Goal: Task Accomplishment & Management: Complete application form

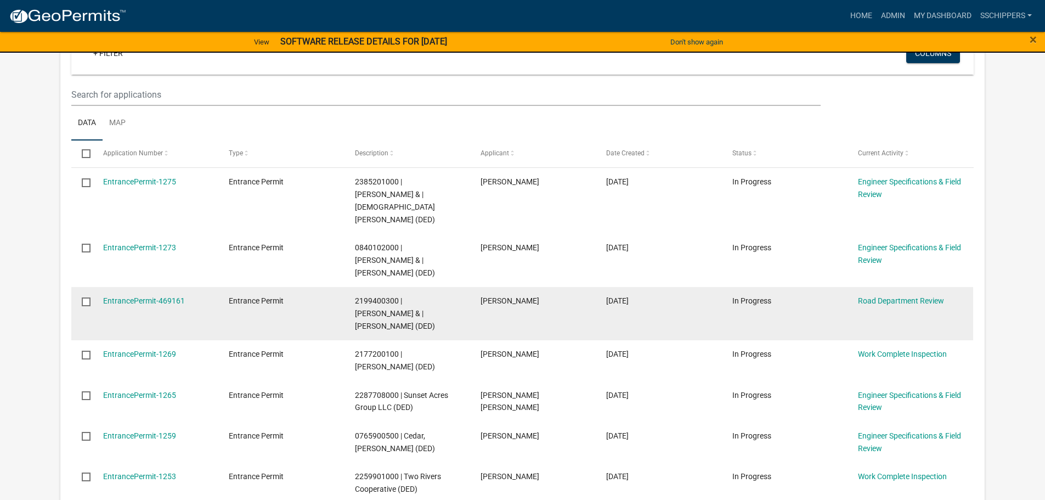
scroll to position [274, 0]
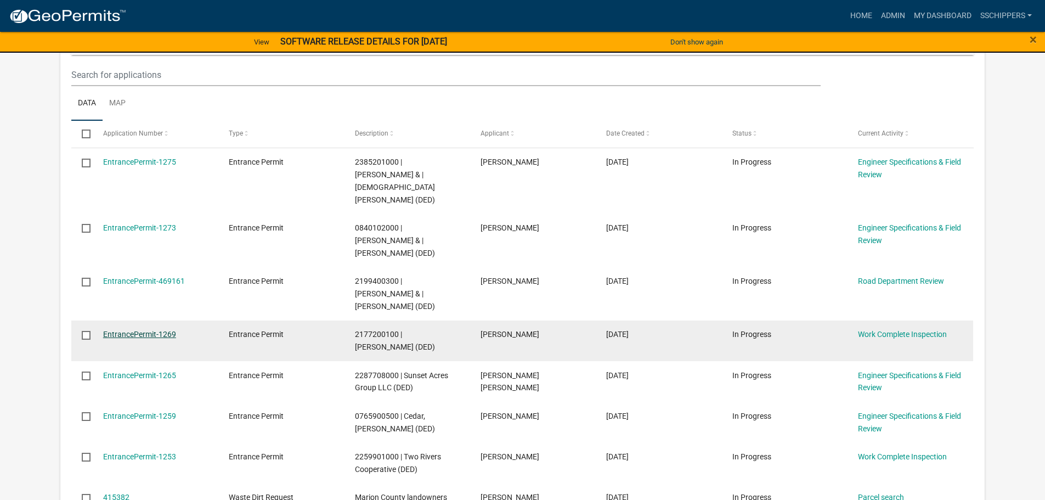
click at [163, 330] on link "EntrancePermit-1269" at bounding box center [139, 334] width 73 height 9
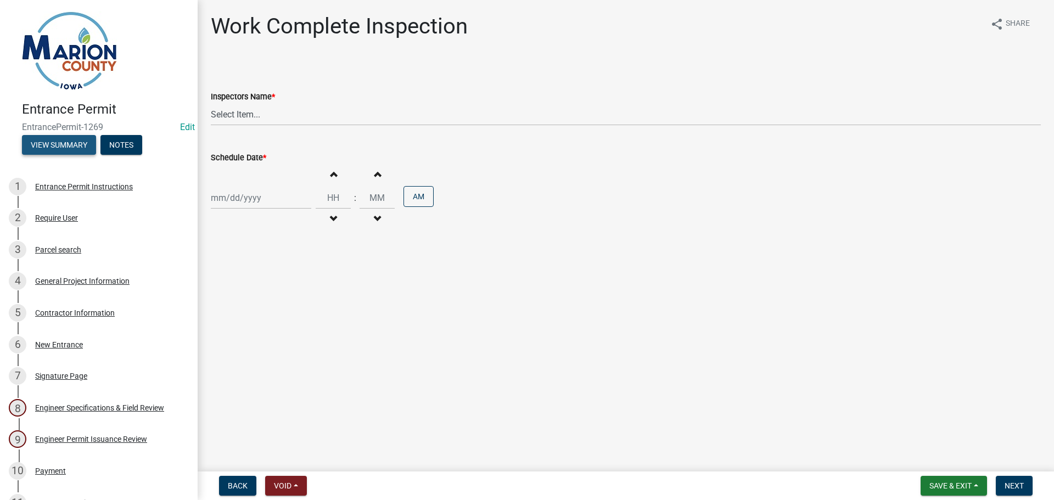
click at [48, 152] on button "View Summary" at bounding box center [59, 145] width 74 height 20
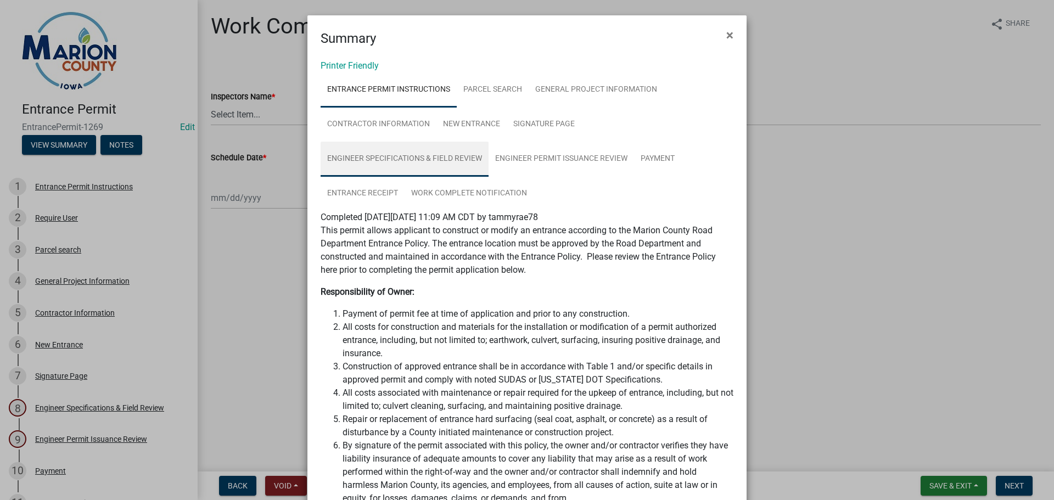
click at [426, 155] on link "Engineer Specifications & Field Review" at bounding box center [405, 159] width 168 height 35
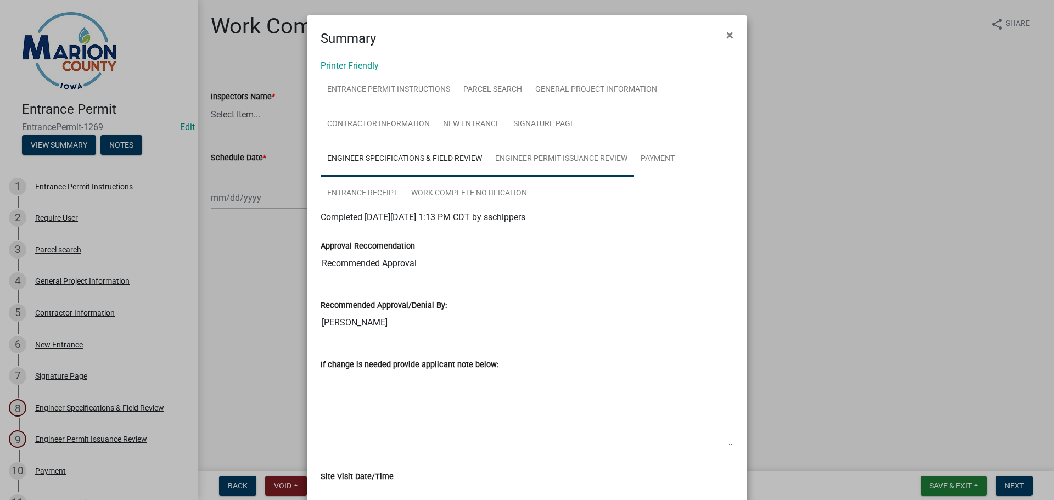
click at [531, 160] on link "Engineer Permit Issuance Review" at bounding box center [560, 159] width 145 height 35
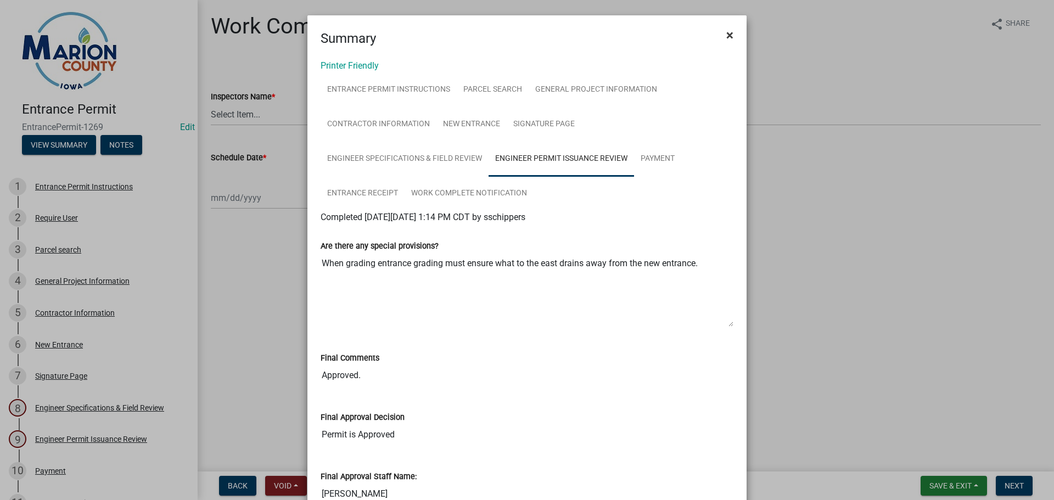
click at [726, 32] on span "×" at bounding box center [729, 34] width 7 height 15
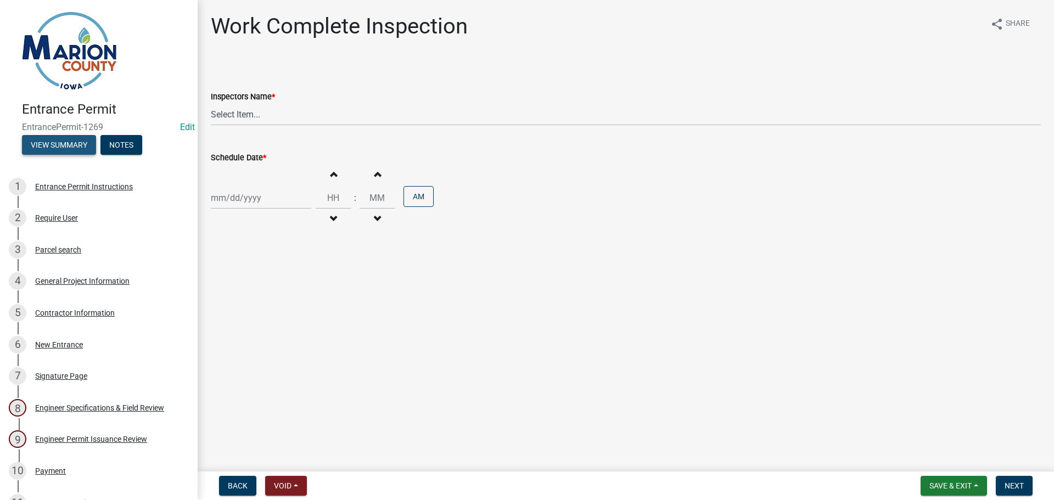
click at [80, 147] on button "View Summary" at bounding box center [59, 145] width 74 height 20
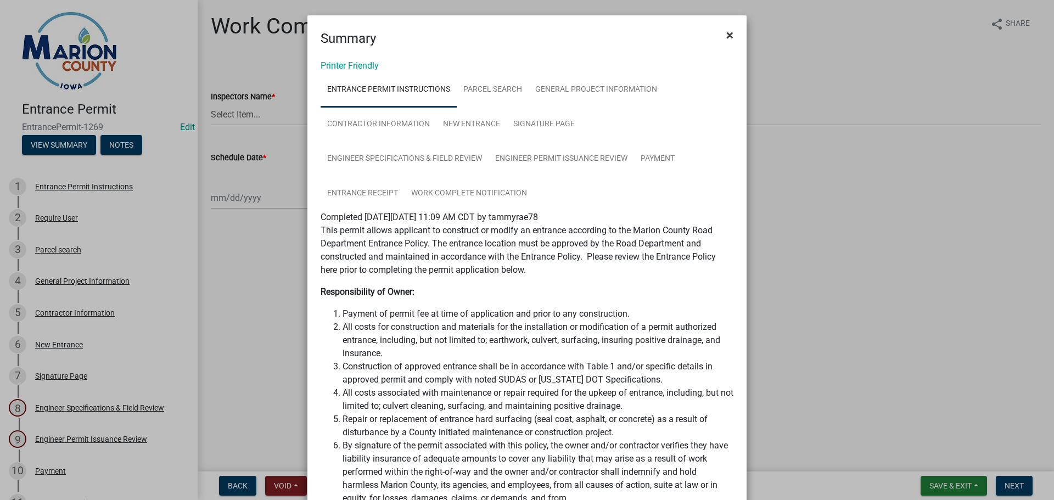
click at [726, 37] on span "×" at bounding box center [729, 34] width 7 height 15
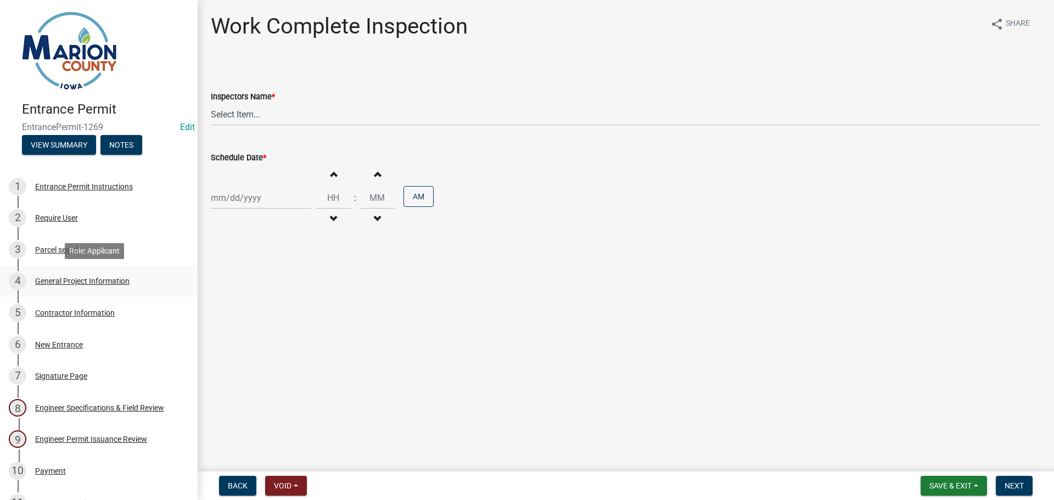
click at [80, 279] on div "General Project Information" at bounding box center [82, 281] width 94 height 8
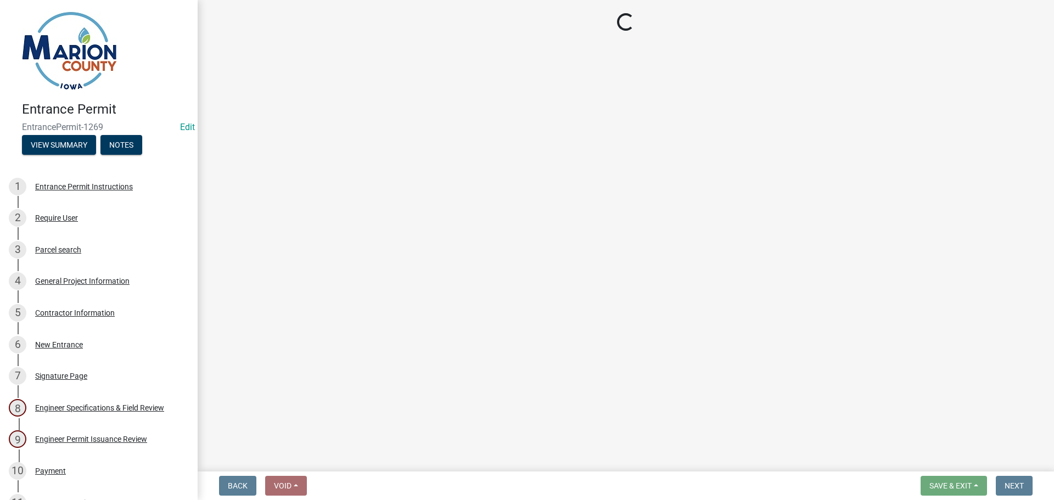
select select "491d49cf-3fe2-4d6a-91d4-9261f1d4421d"
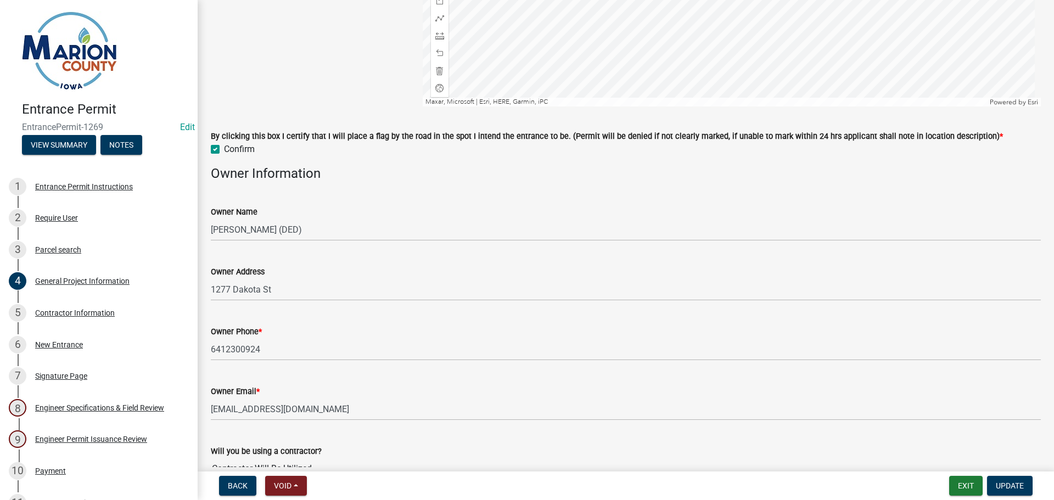
scroll to position [712, 0]
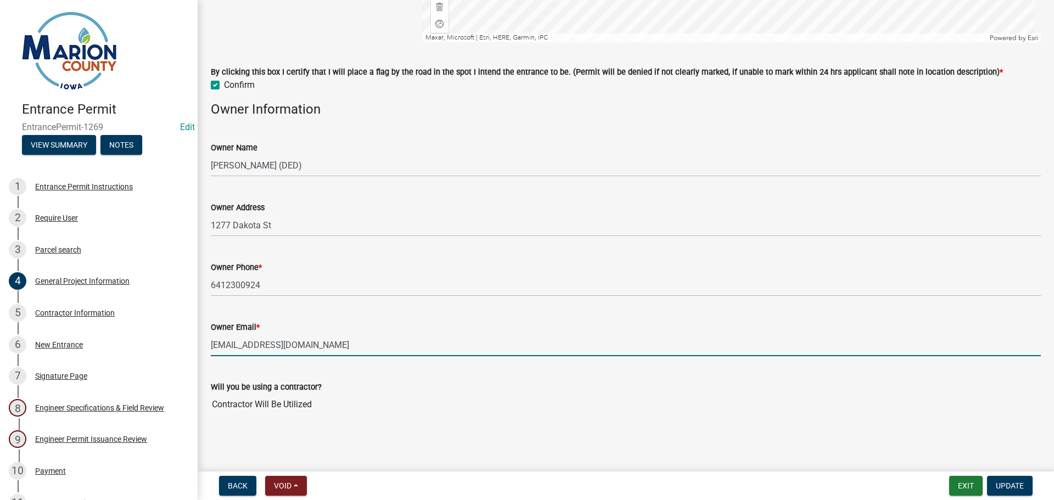
drag, startPoint x: 344, startPoint y: 345, endPoint x: 204, endPoint y: 352, distance: 140.1
click at [204, 352] on div "Owner Email * [EMAIL_ADDRESS][DOMAIN_NAME]" at bounding box center [626, 330] width 846 height 51
drag, startPoint x: 235, startPoint y: 343, endPoint x: 516, endPoint y: 438, distance: 296.6
click at [516, 438] on main "General Project Information share Share Project Information Parcel ID 217720010…" at bounding box center [626, 233] width 856 height 467
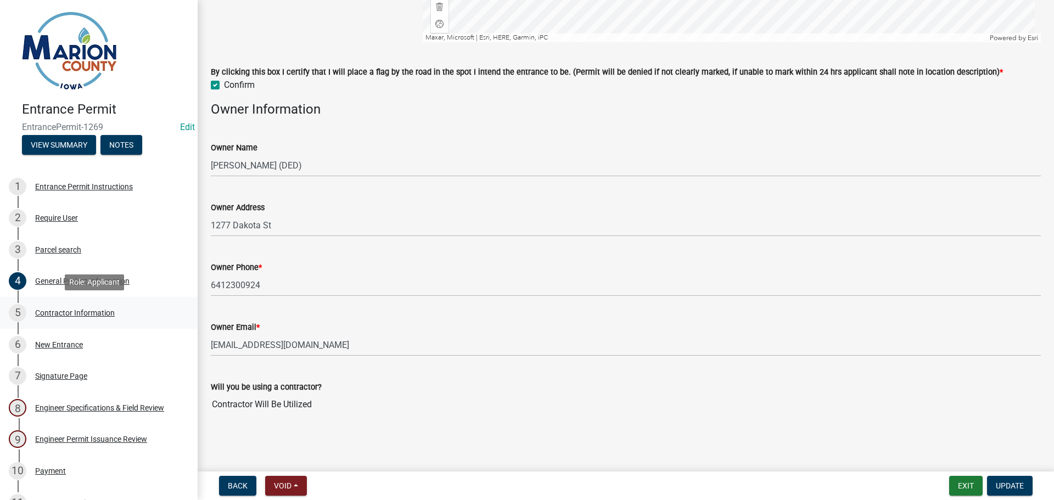
click at [100, 313] on div "Contractor Information" at bounding box center [75, 313] width 80 height 8
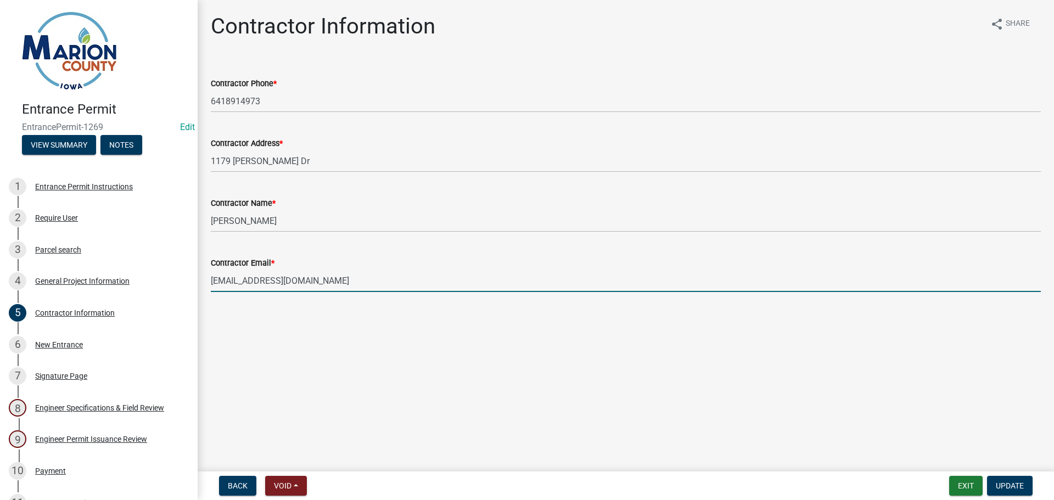
drag, startPoint x: 322, startPoint y: 281, endPoint x: 211, endPoint y: 284, distance: 110.9
click at [211, 284] on input "[EMAIL_ADDRESS][DOMAIN_NAME]" at bounding box center [626, 280] width 830 height 23
click at [131, 440] on div "Engineer Permit Issuance Review" at bounding box center [91, 439] width 112 height 8
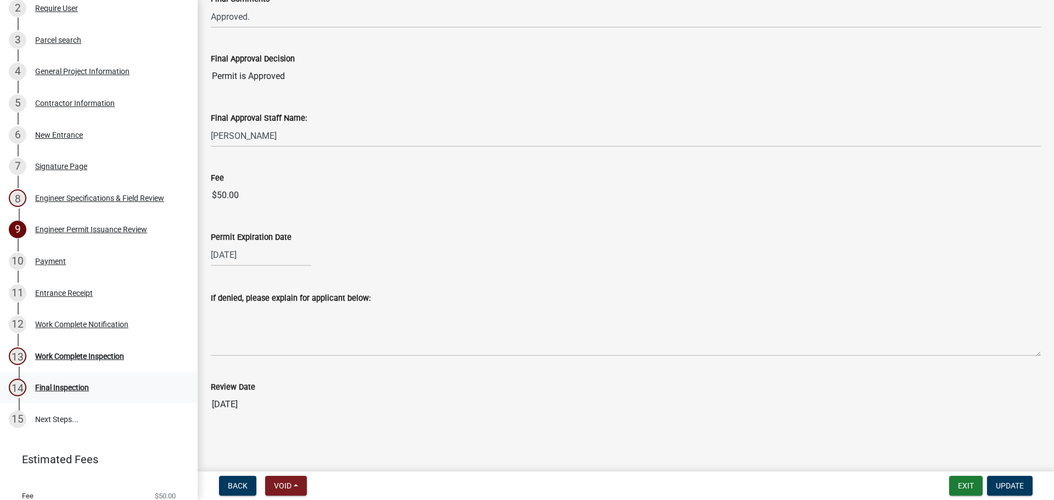
scroll to position [192, 0]
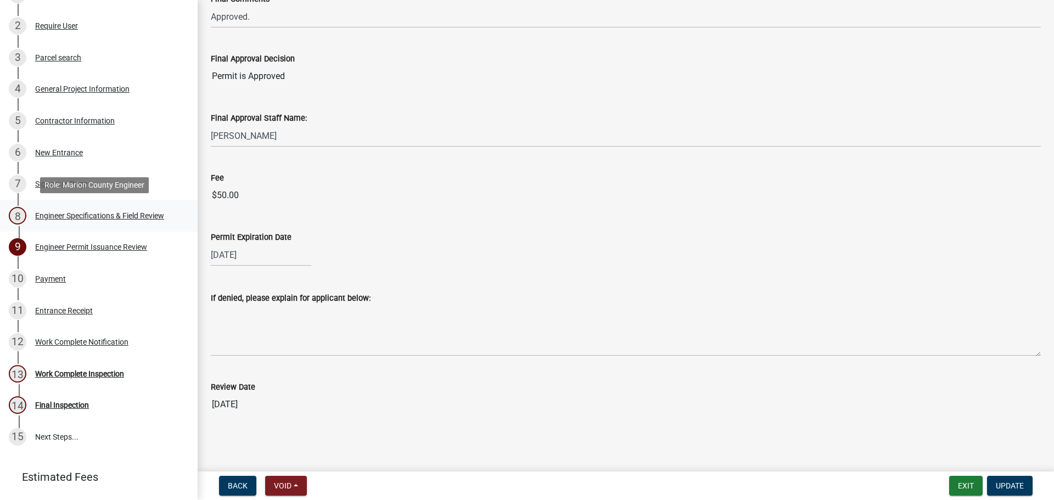
click at [102, 222] on div "8 Engineer Specifications & Field Review" at bounding box center [94, 216] width 171 height 18
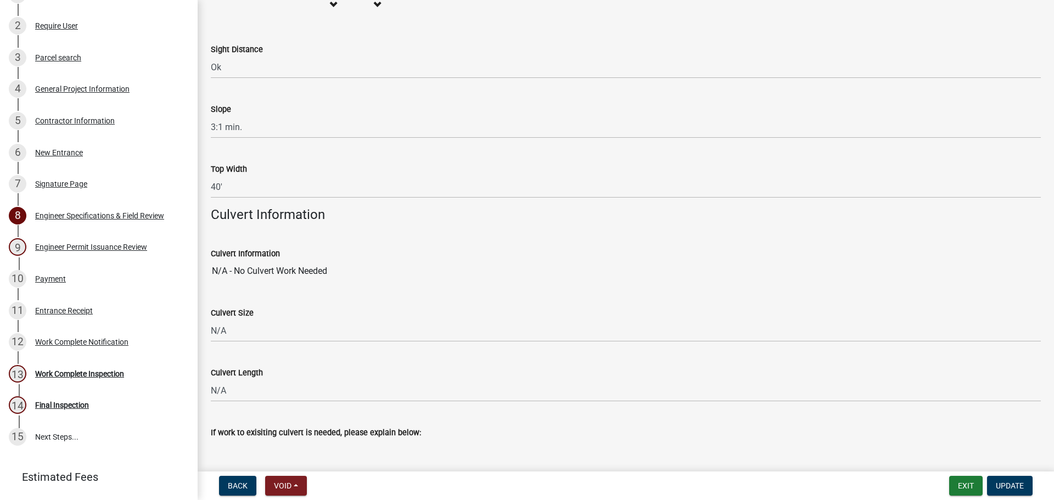
scroll to position [313, 0]
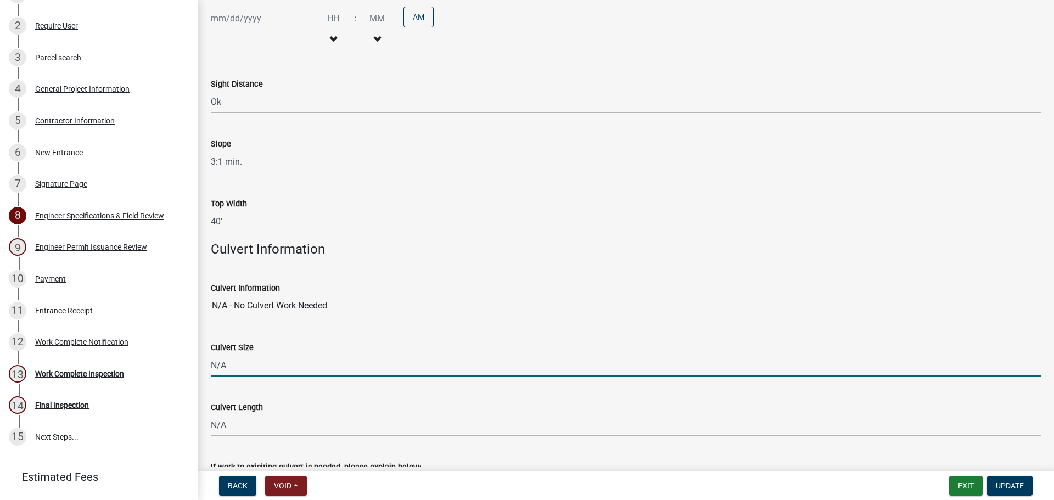
click at [246, 367] on input "N/A" at bounding box center [626, 365] width 830 height 23
drag, startPoint x: 246, startPoint y: 367, endPoint x: 200, endPoint y: 374, distance: 46.7
click at [200, 374] on div "Engineer Specifications & Field Review share Share Approval Reccomendation Reco…" at bounding box center [626, 122] width 856 height 844
type input "Dry"
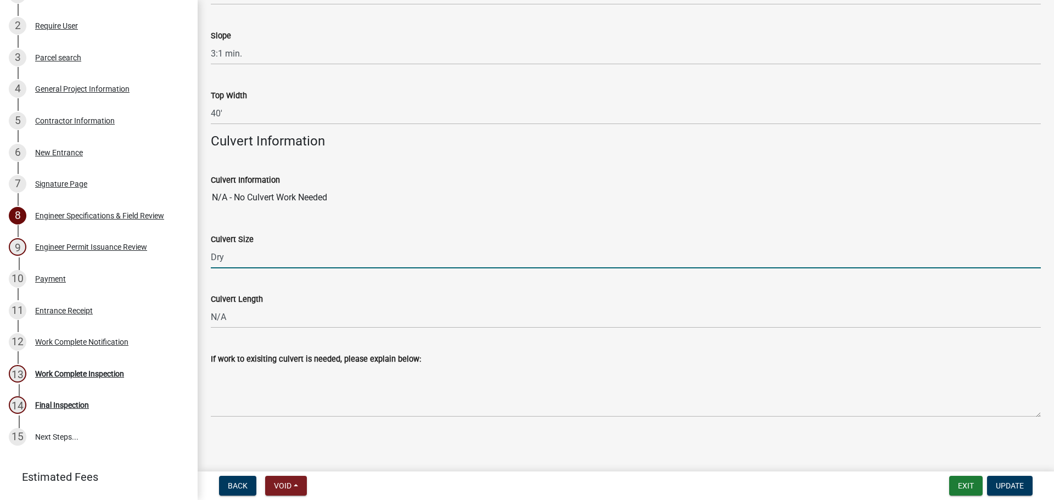
scroll to position [423, 0]
click at [1018, 481] on span "Update" at bounding box center [1010, 485] width 28 height 9
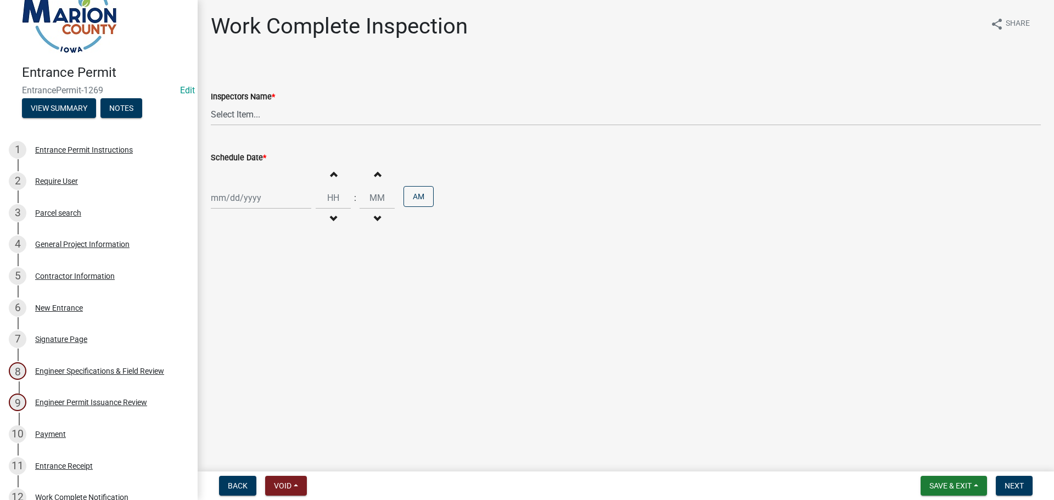
scroll to position [0, 0]
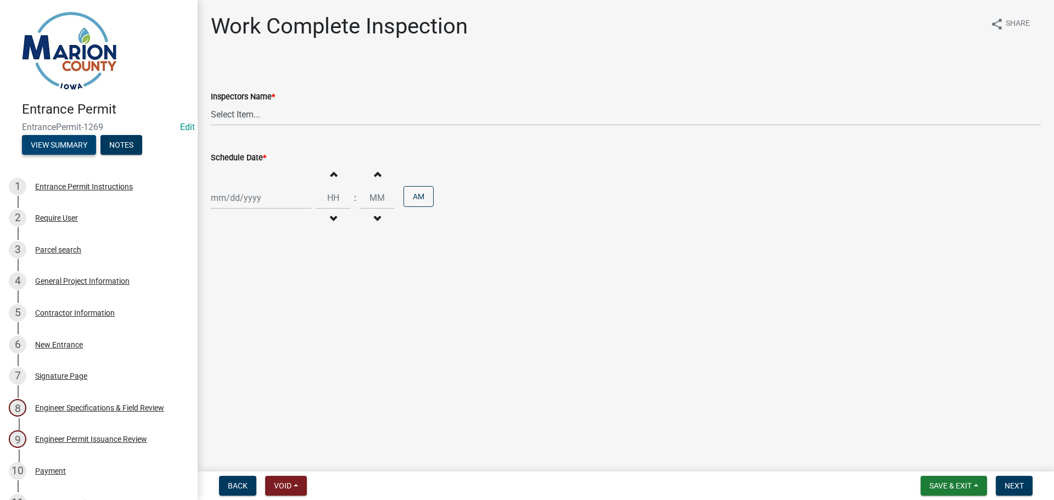
click at [77, 147] on button "View Summary" at bounding box center [59, 145] width 74 height 20
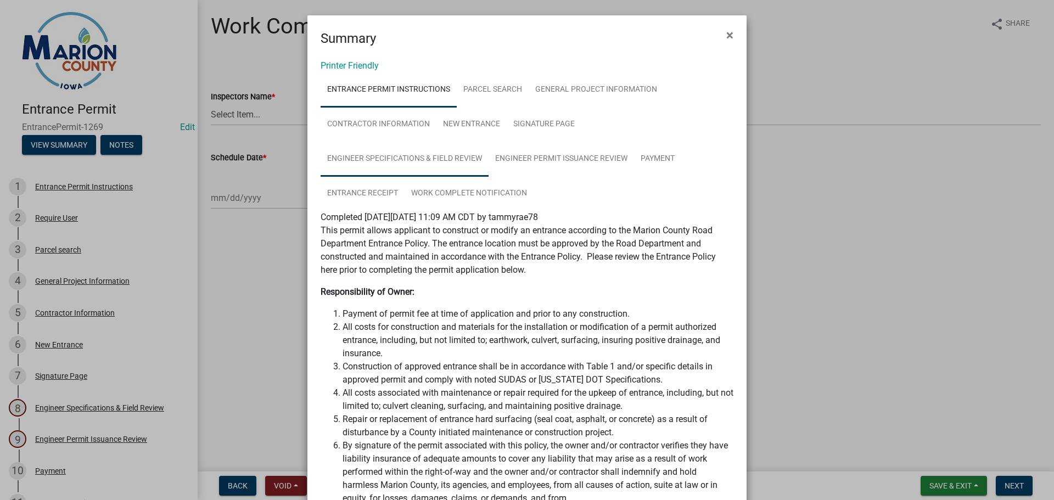
click at [449, 160] on link "Engineer Specifications & Field Review" at bounding box center [405, 159] width 168 height 35
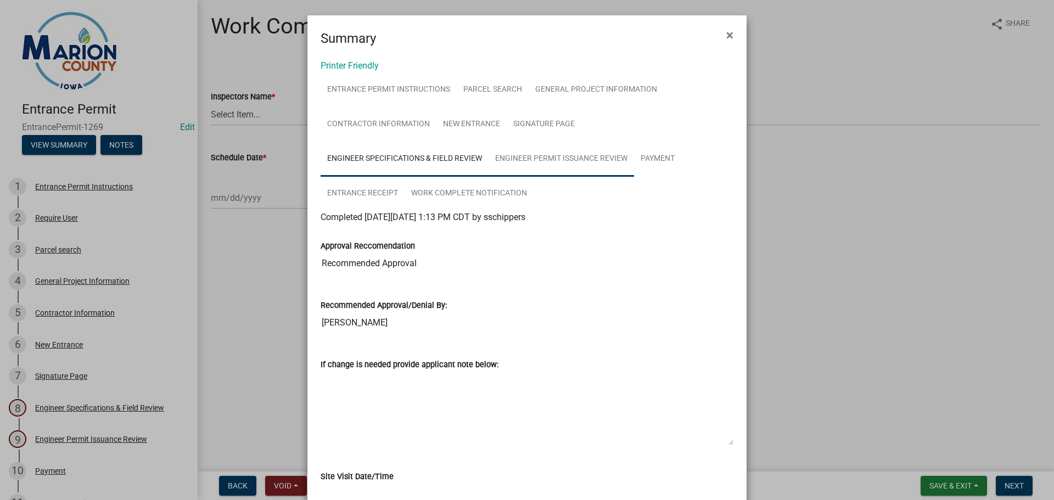
click at [533, 165] on link "Engineer Permit Issuance Review" at bounding box center [560, 159] width 145 height 35
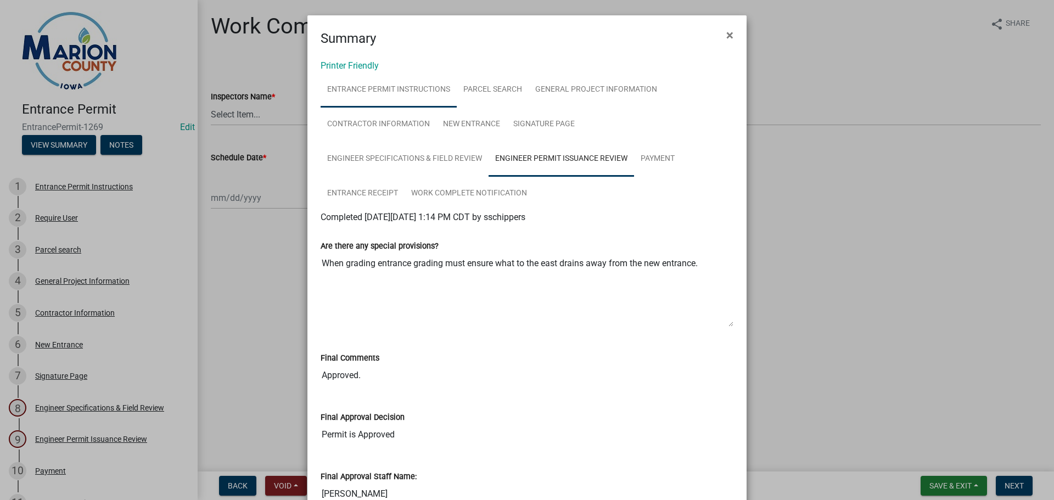
click at [408, 92] on link "Entrance Permit Instructions" at bounding box center [389, 89] width 136 height 35
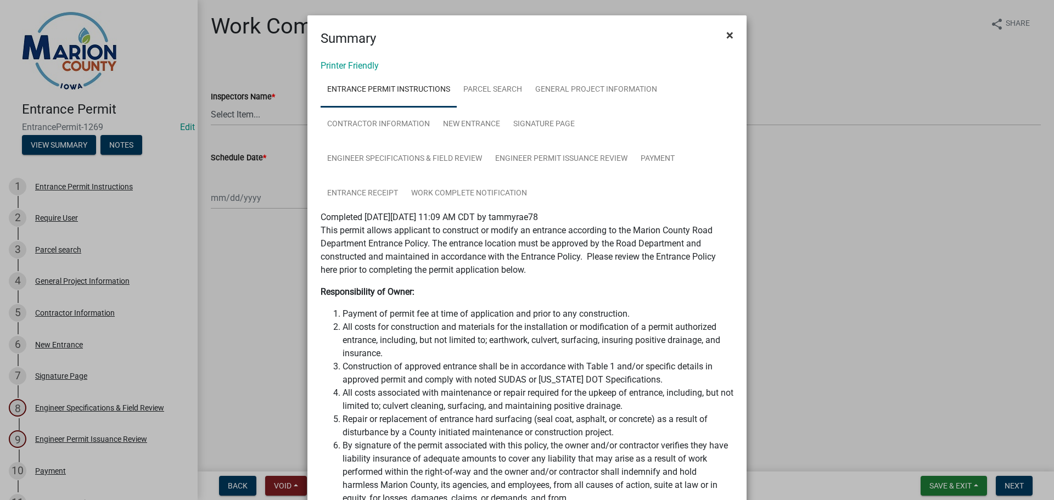
click at [728, 36] on span "×" at bounding box center [729, 34] width 7 height 15
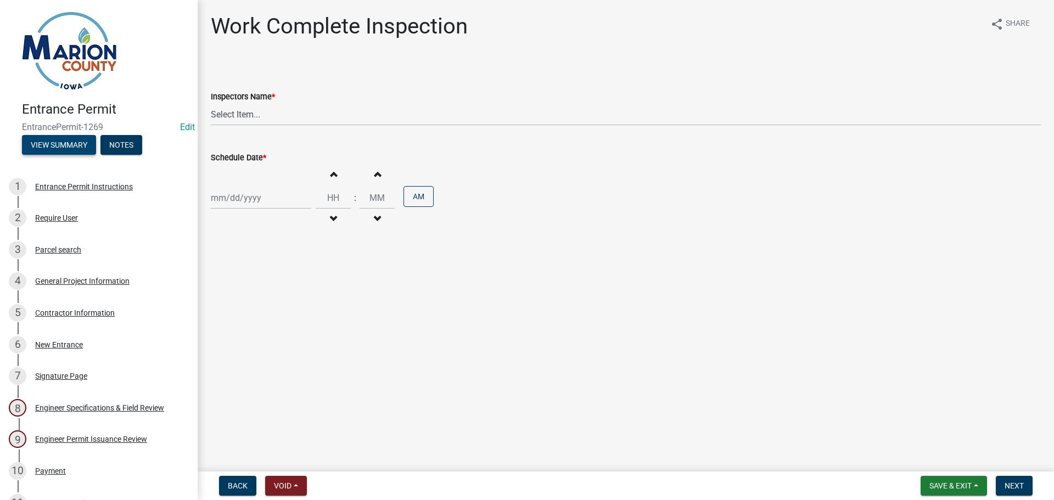
click at [70, 149] on button "View Summary" at bounding box center [59, 145] width 74 height 20
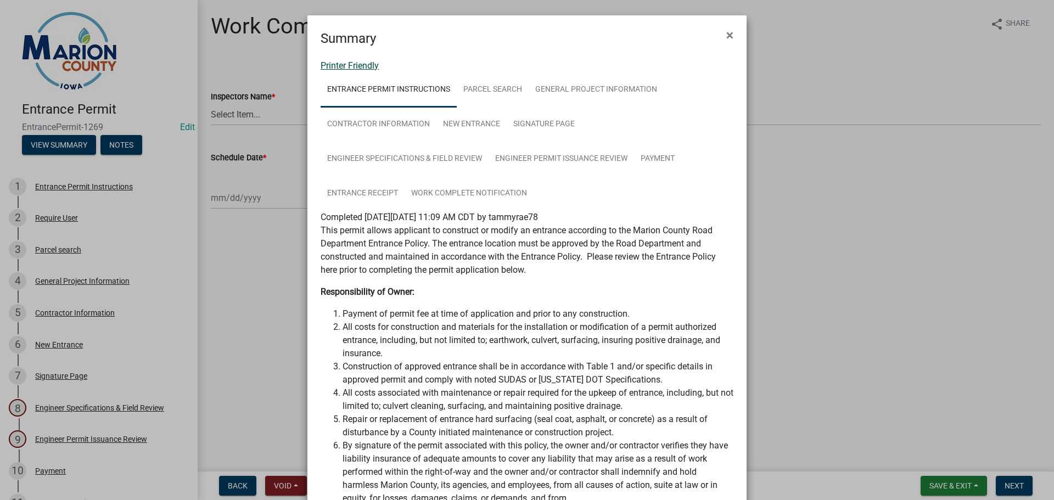
click at [364, 68] on link "Printer Friendly" at bounding box center [350, 65] width 58 height 10
click at [726, 31] on span "×" at bounding box center [729, 34] width 7 height 15
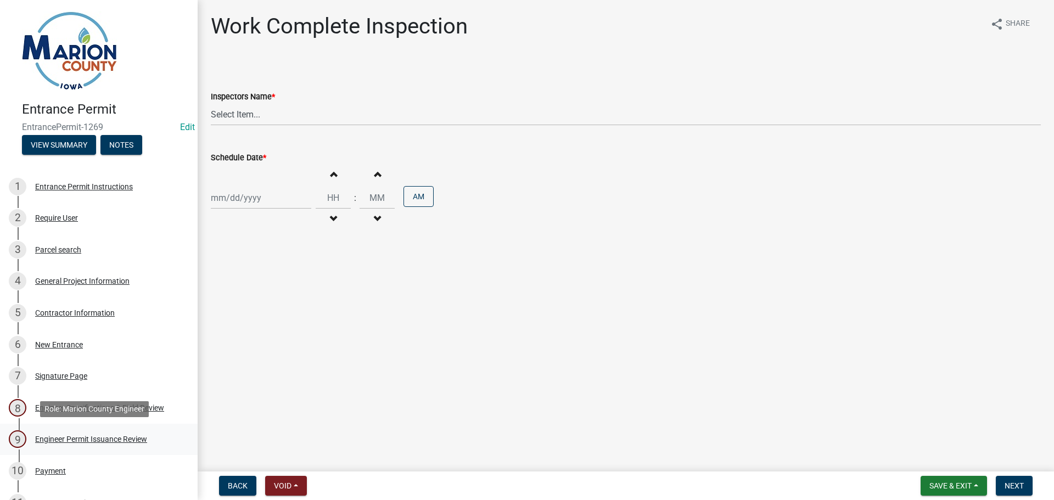
click at [119, 441] on div "Engineer Permit Issuance Review" at bounding box center [91, 439] width 112 height 8
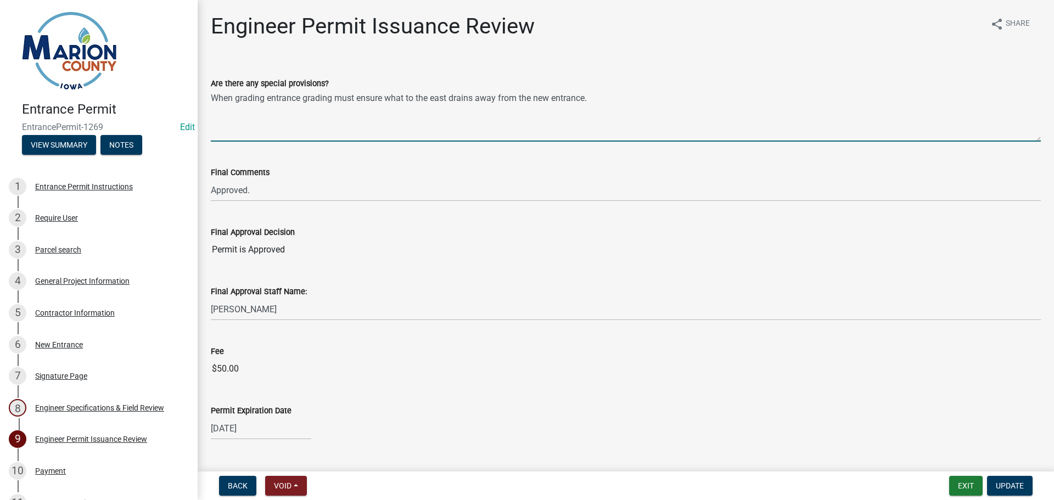
drag, startPoint x: 599, startPoint y: 103, endPoint x: 212, endPoint y: 108, distance: 387.5
click at [212, 108] on textarea "When grading entrance grading must ensure what to the east drains away from the…" at bounding box center [626, 116] width 830 height 52
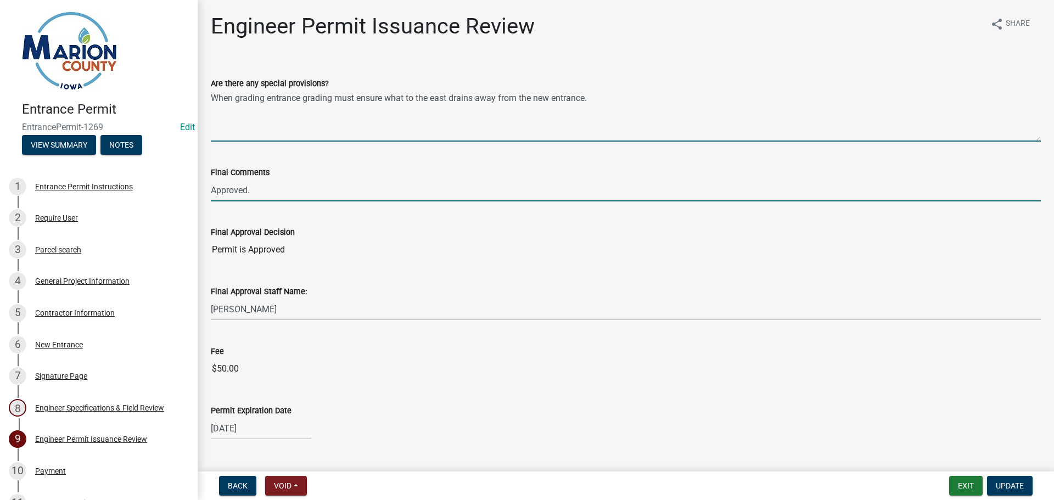
click at [276, 193] on input "Approved." at bounding box center [626, 190] width 830 height 23
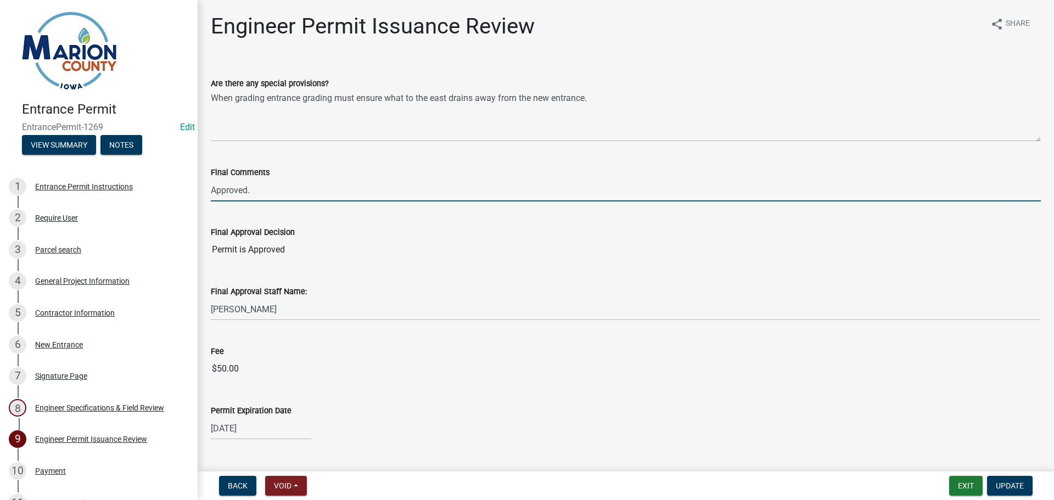
paste input "When grading entrance grading must ensure what to the east drains away from the…"
type input "Approved. When grading entrance grading must ensure what to the east drains awa…"
click at [1007, 481] on span "Update" at bounding box center [1010, 485] width 28 height 9
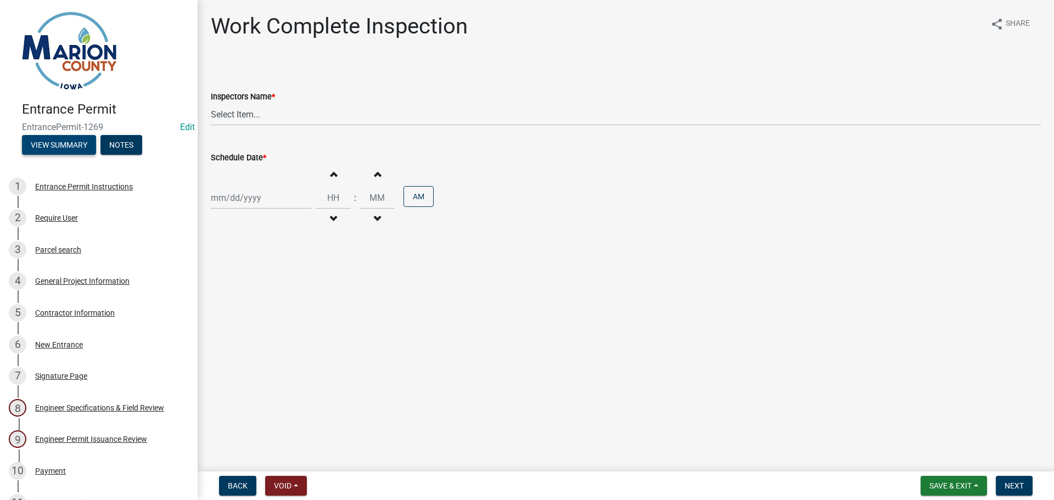
click at [84, 153] on button "View Summary" at bounding box center [59, 145] width 74 height 20
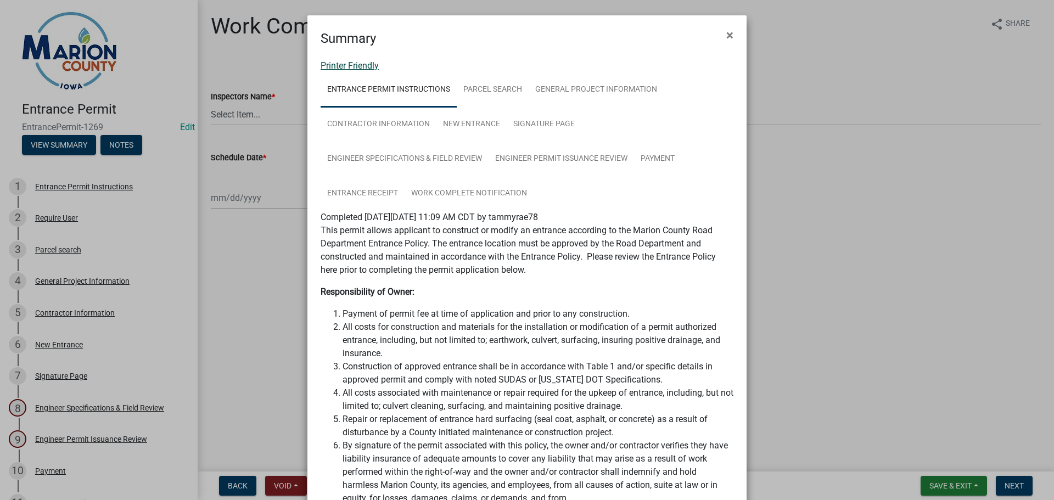
click at [366, 70] on link "Printer Friendly" at bounding box center [350, 65] width 58 height 10
click at [244, 57] on ngb-modal-window "Summary × Printer Friendly Entrance Permit Instructions Parcel search General P…" at bounding box center [527, 250] width 1054 height 500
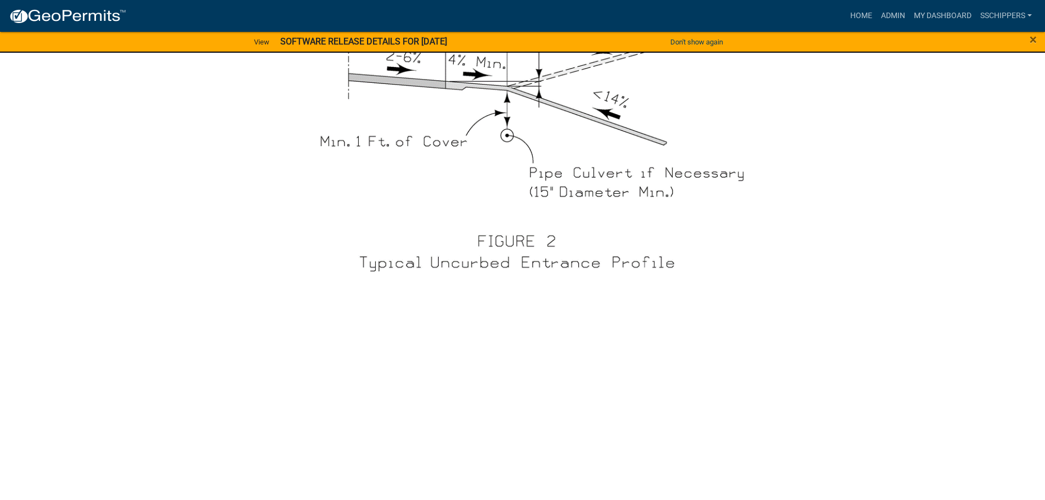
scroll to position [3677, 0]
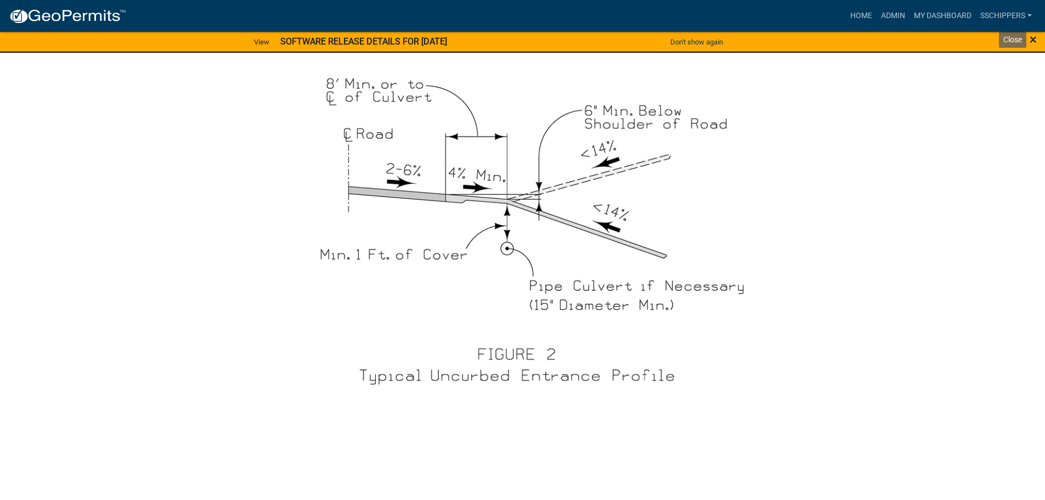
click at [1035, 38] on span "×" at bounding box center [1033, 39] width 7 height 15
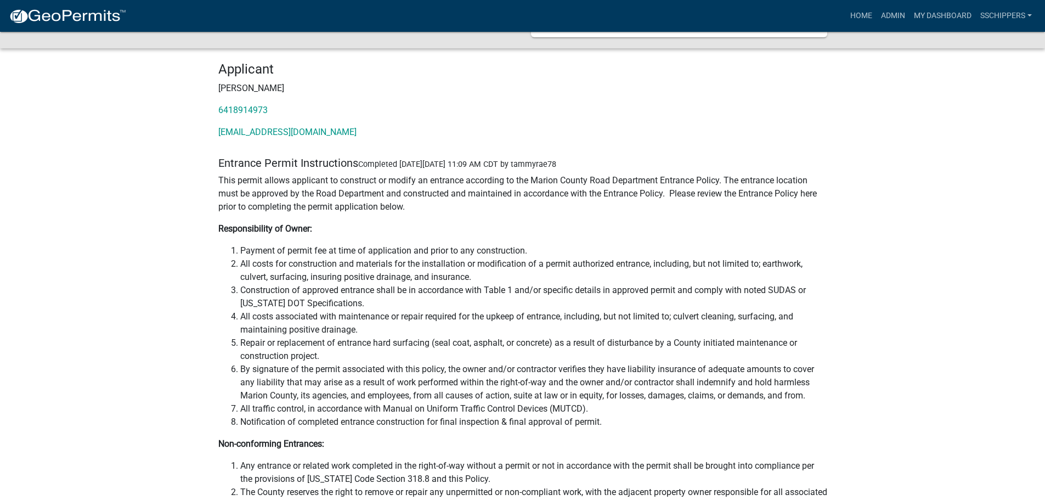
scroll to position [0, 0]
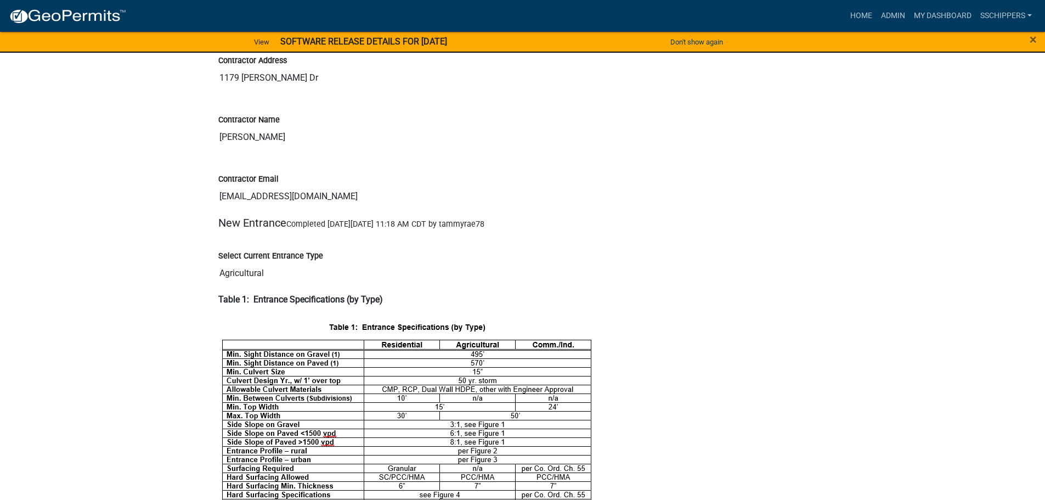
scroll to position [2579, 0]
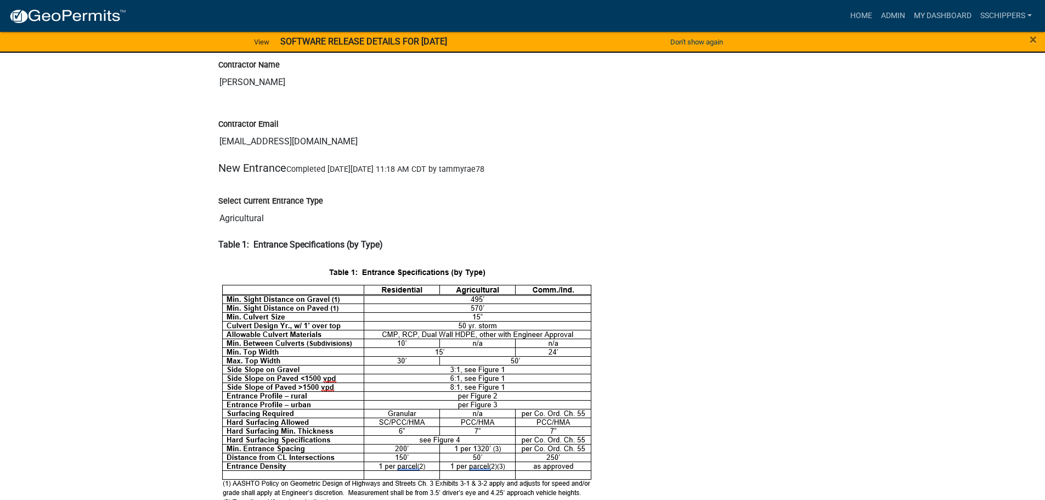
drag, startPoint x: 319, startPoint y: 142, endPoint x: 220, endPoint y: 140, distance: 98.8
click at [220, 140] on input "[EMAIL_ADDRESS][DOMAIN_NAME]" at bounding box center [522, 142] width 609 height 22
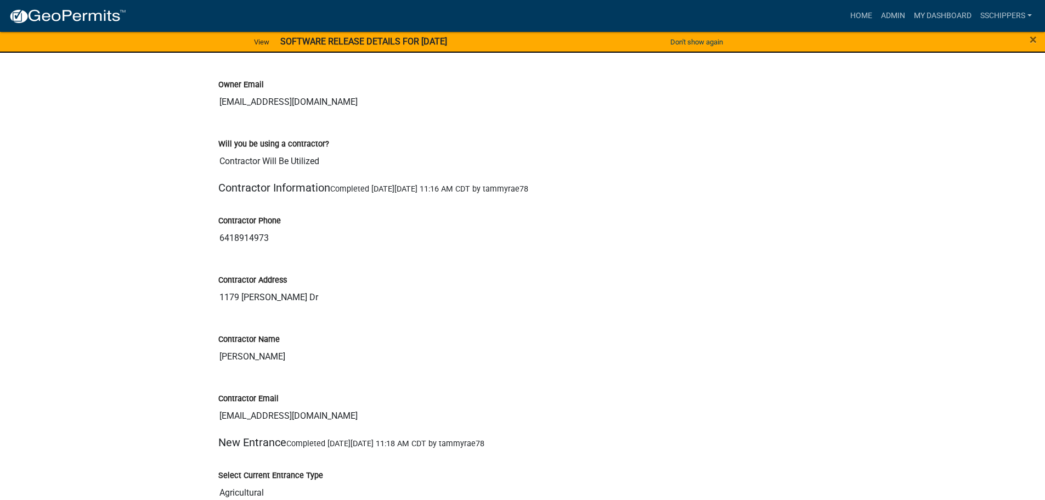
scroll to position [1921, 0]
